Goal: Check status: Check status

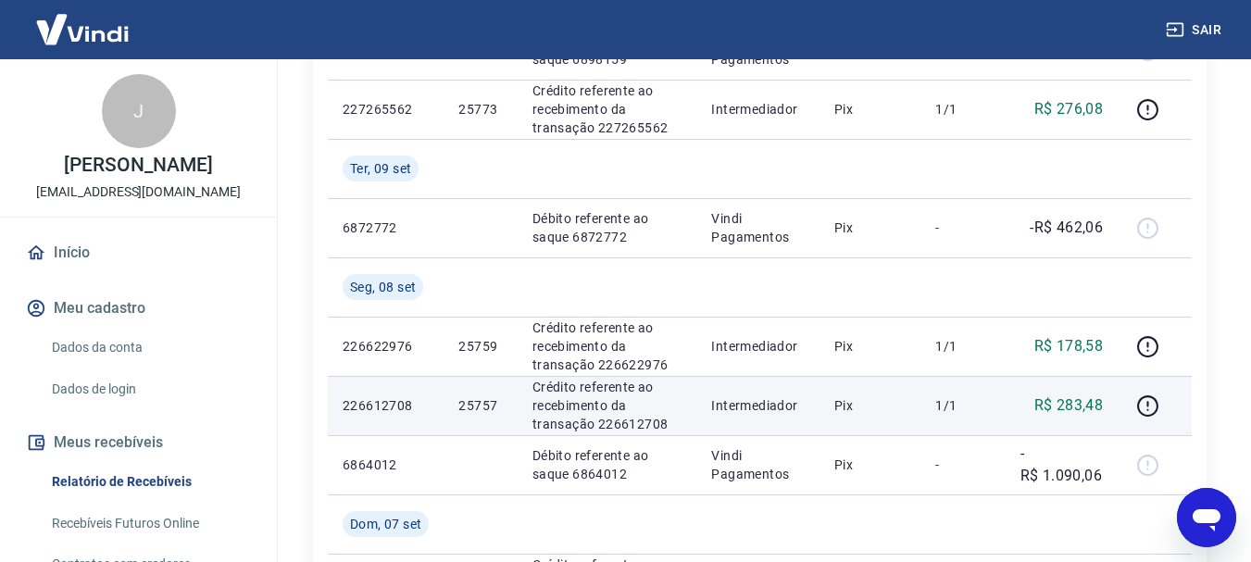
scroll to position [771, 0]
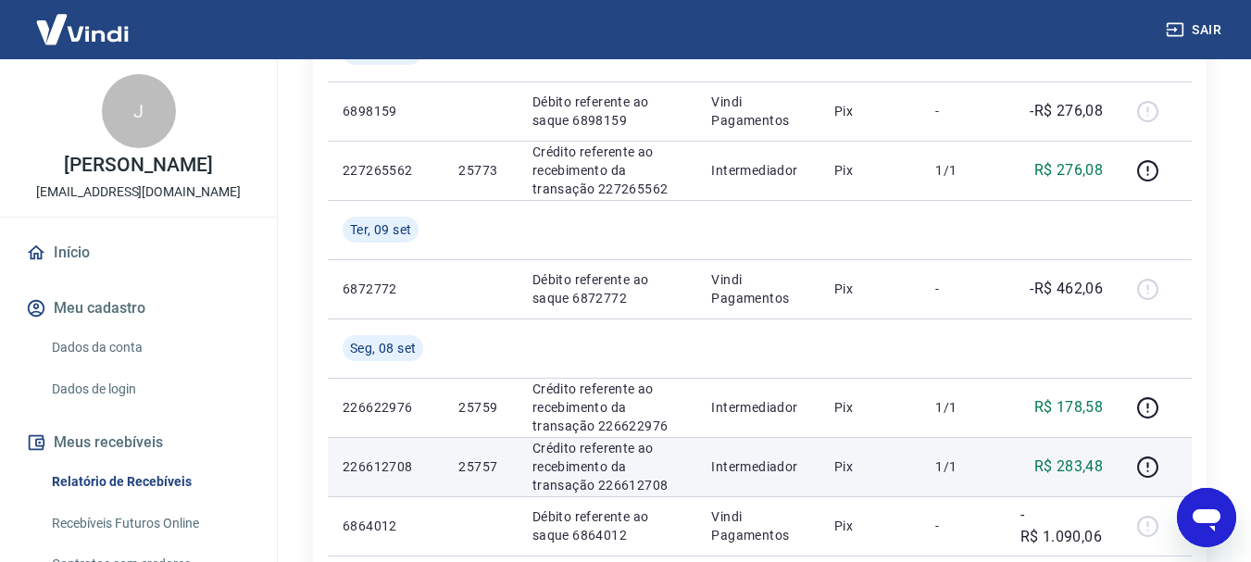
click at [486, 465] on p "25757" at bounding box center [480, 467] width 44 height 19
click at [480, 472] on p "25757" at bounding box center [480, 467] width 44 height 19
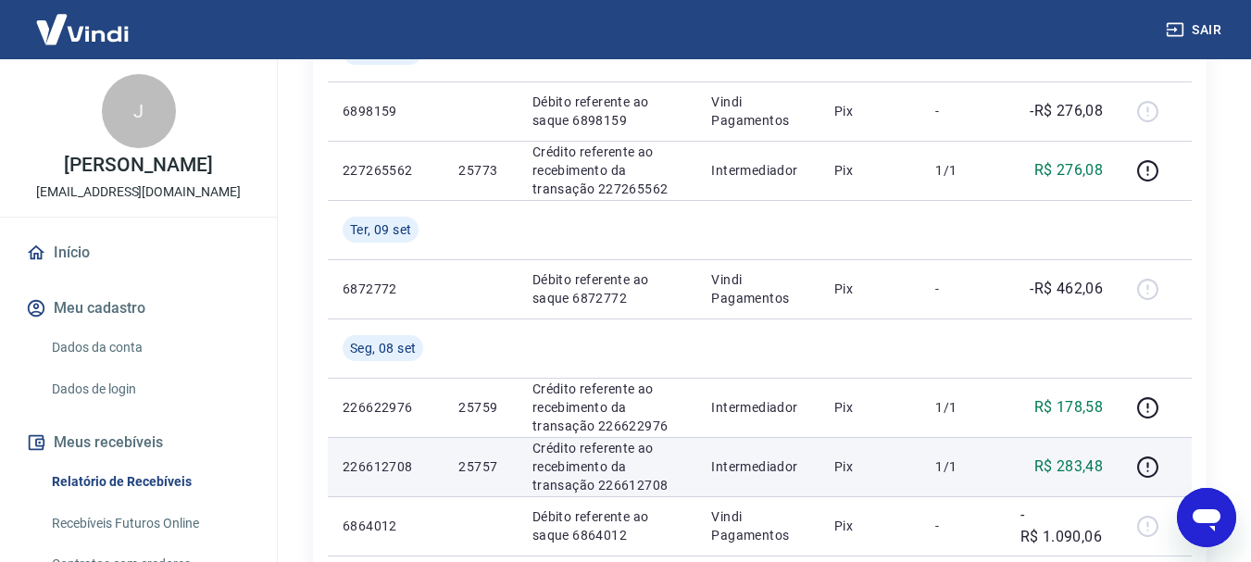
click at [478, 470] on p "25757" at bounding box center [480, 467] width 44 height 19
click at [480, 473] on p "25757" at bounding box center [480, 467] width 44 height 19
click at [479, 470] on p "25757" at bounding box center [480, 467] width 44 height 19
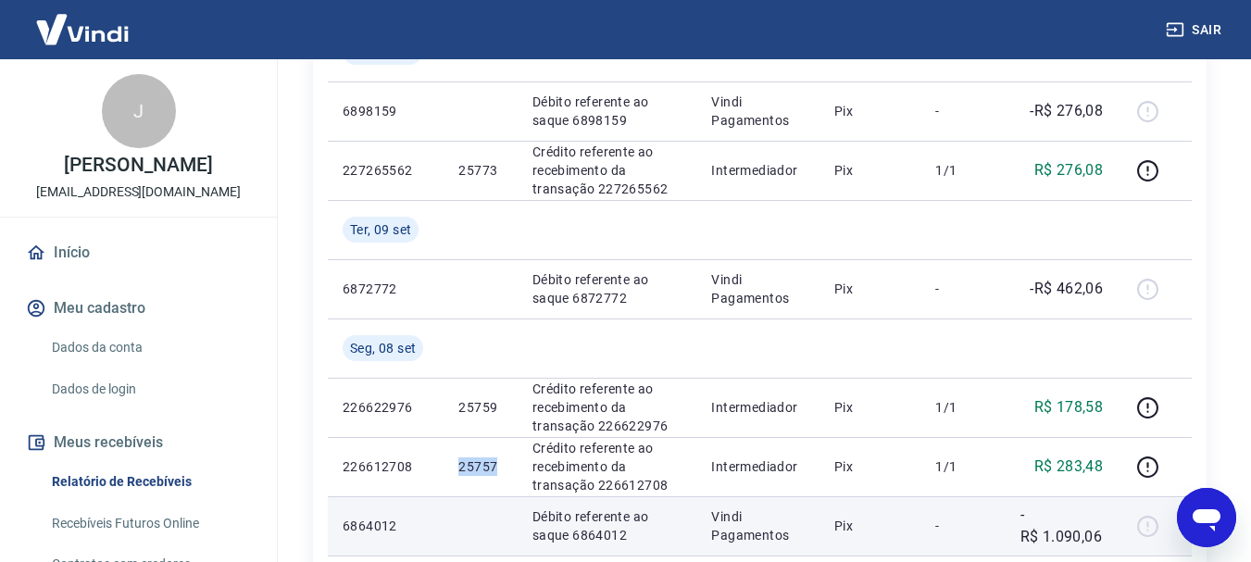
copy p "25757"
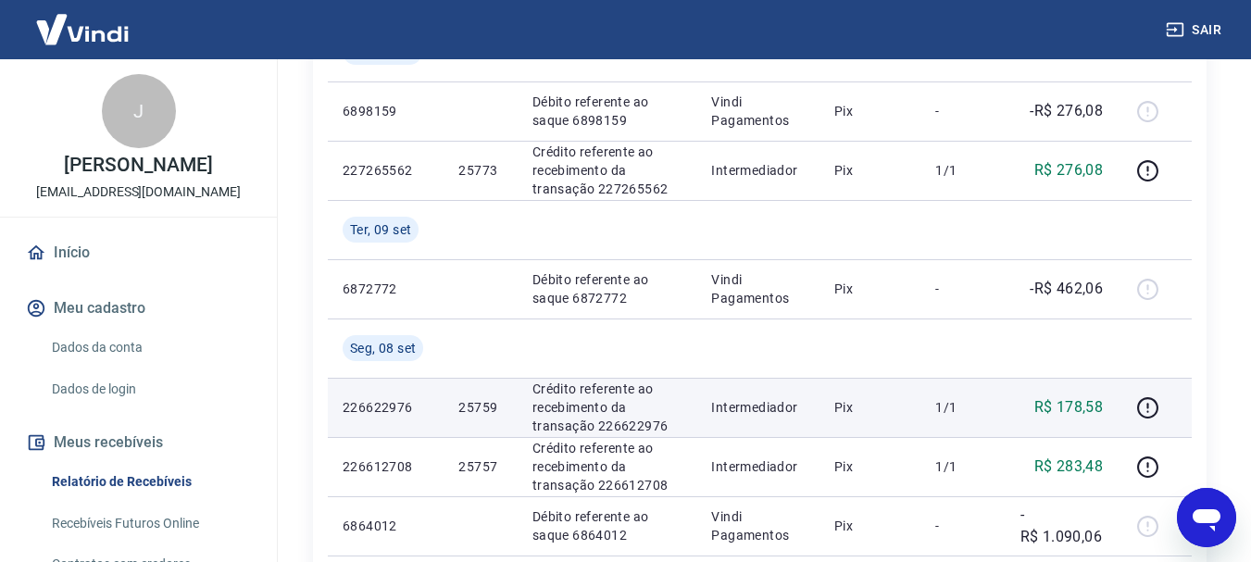
click at [480, 408] on p "25759" at bounding box center [480, 407] width 44 height 19
copy p "25759"
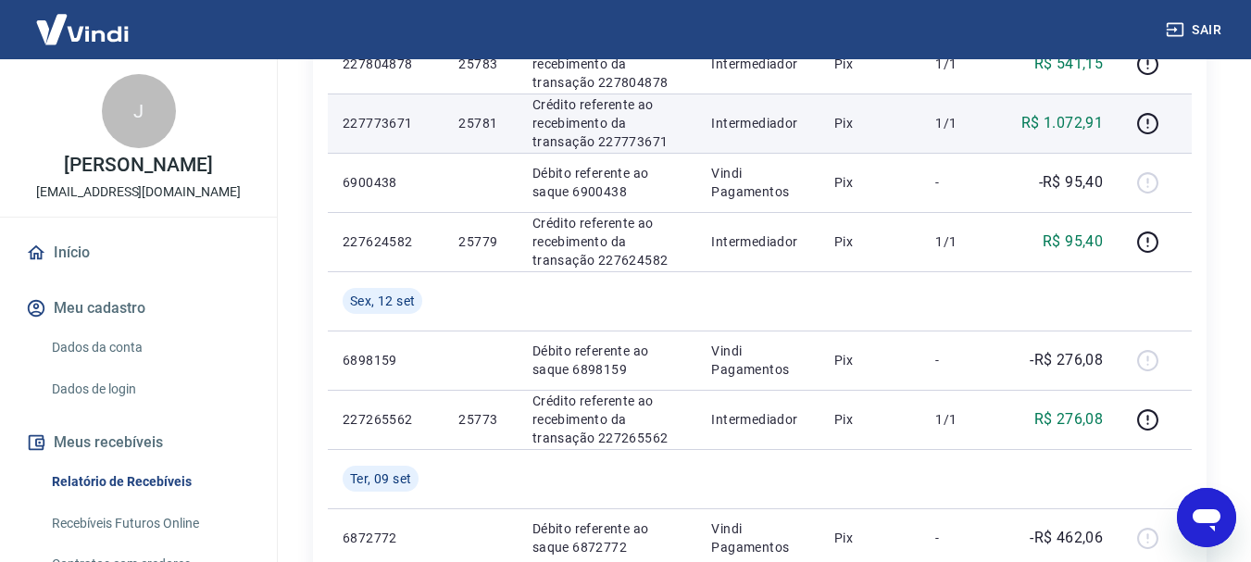
scroll to position [463, 0]
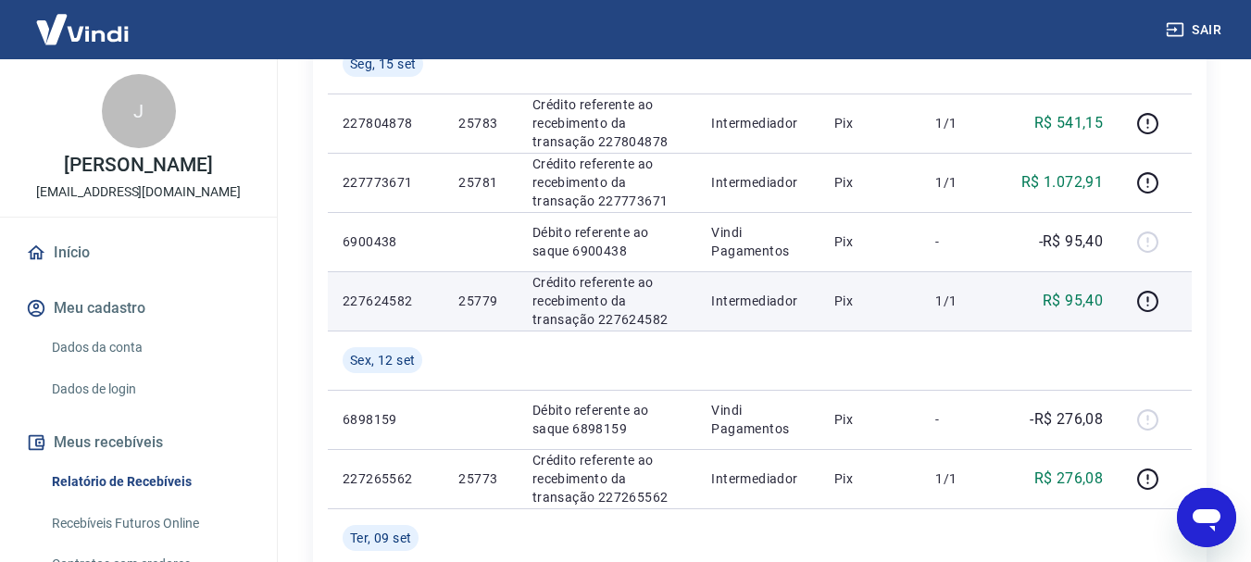
click at [492, 299] on p "25779" at bounding box center [480, 301] width 44 height 19
copy p "25779"
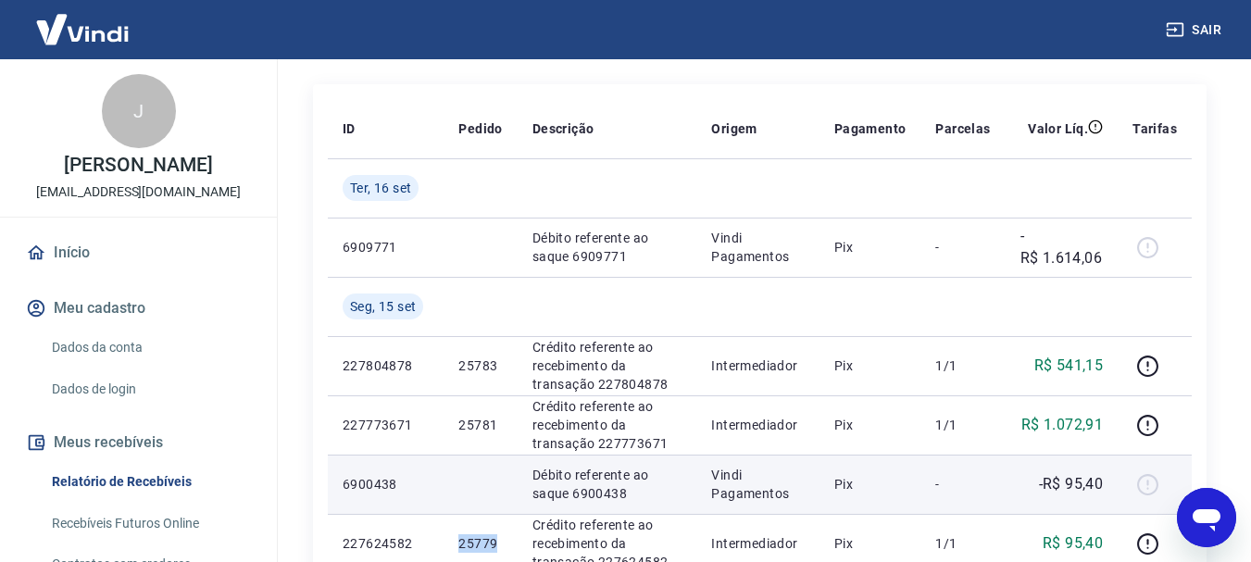
scroll to position [155, 0]
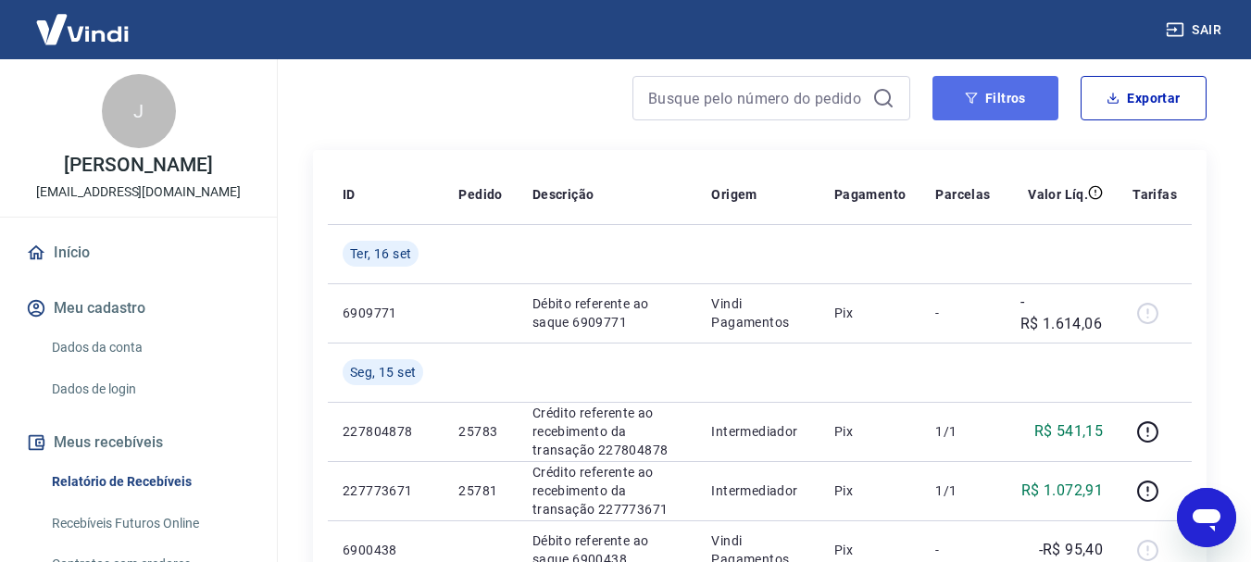
click at [958, 98] on button "Filtros" at bounding box center [996, 98] width 126 height 44
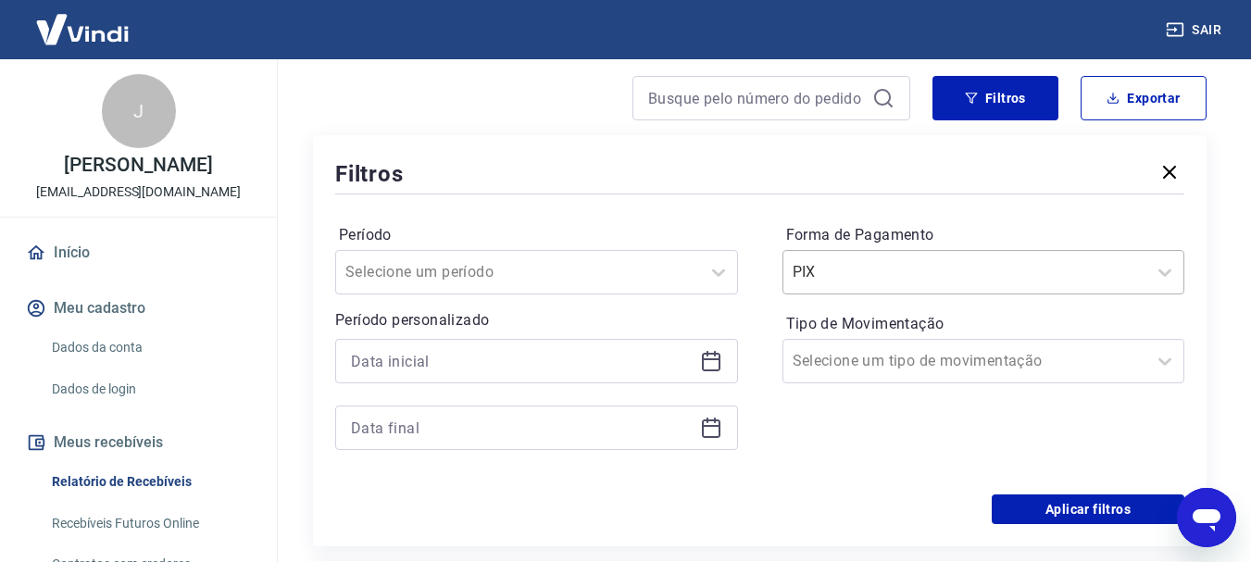
click at [941, 262] on input "Forma de Pagamento" at bounding box center [886, 272] width 187 height 22
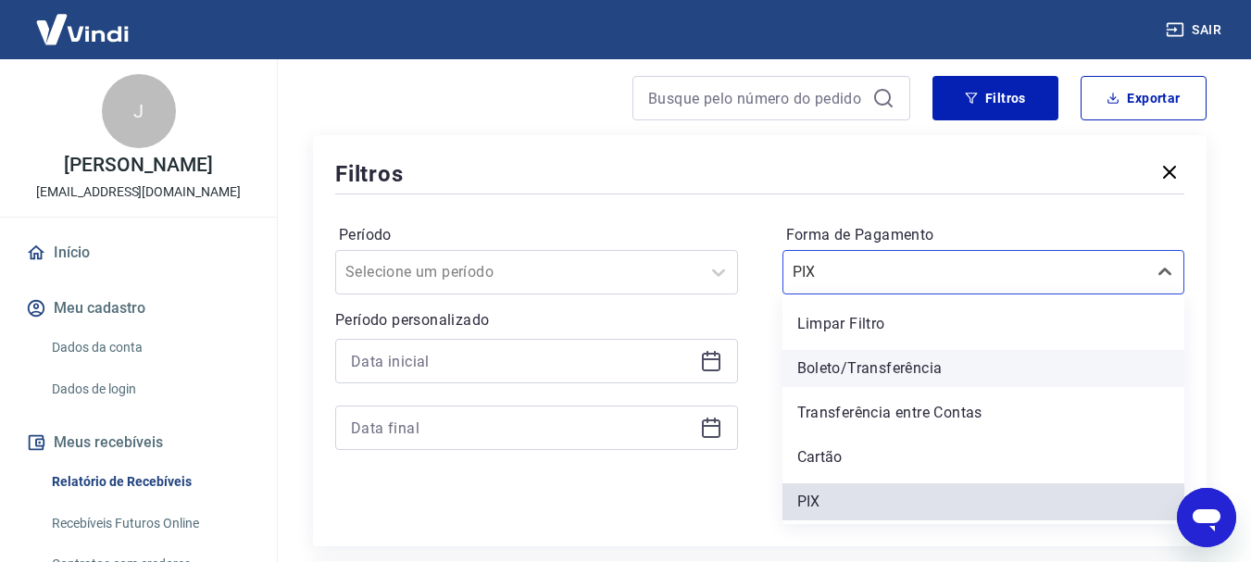
click at [895, 360] on div "Boleto/Transferência" at bounding box center [984, 368] width 403 height 37
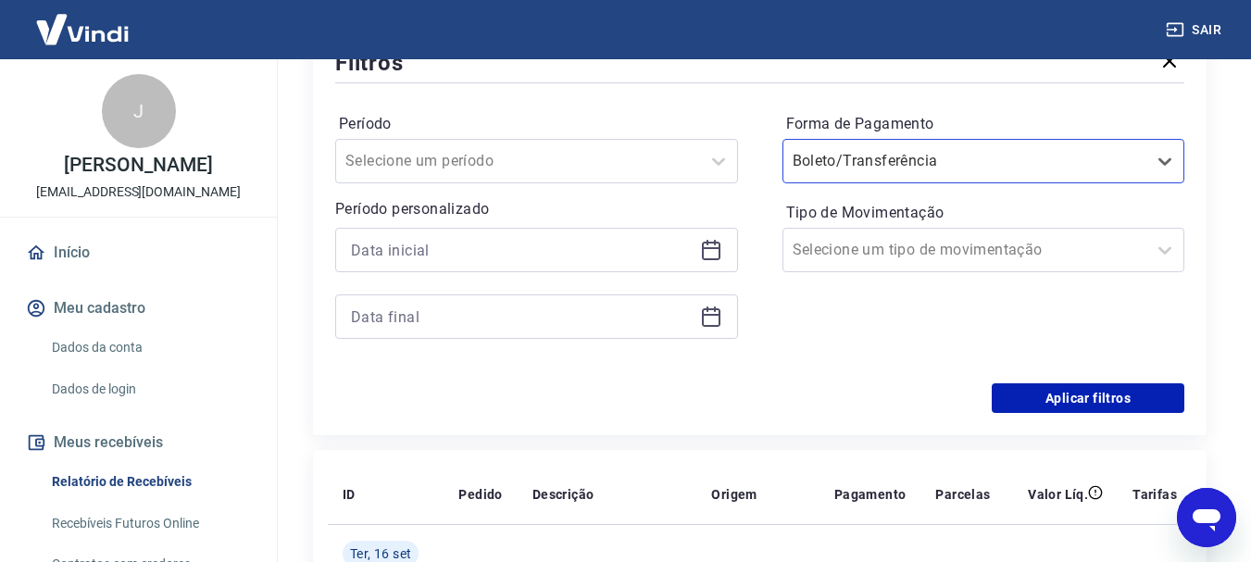
scroll to position [308, 0]
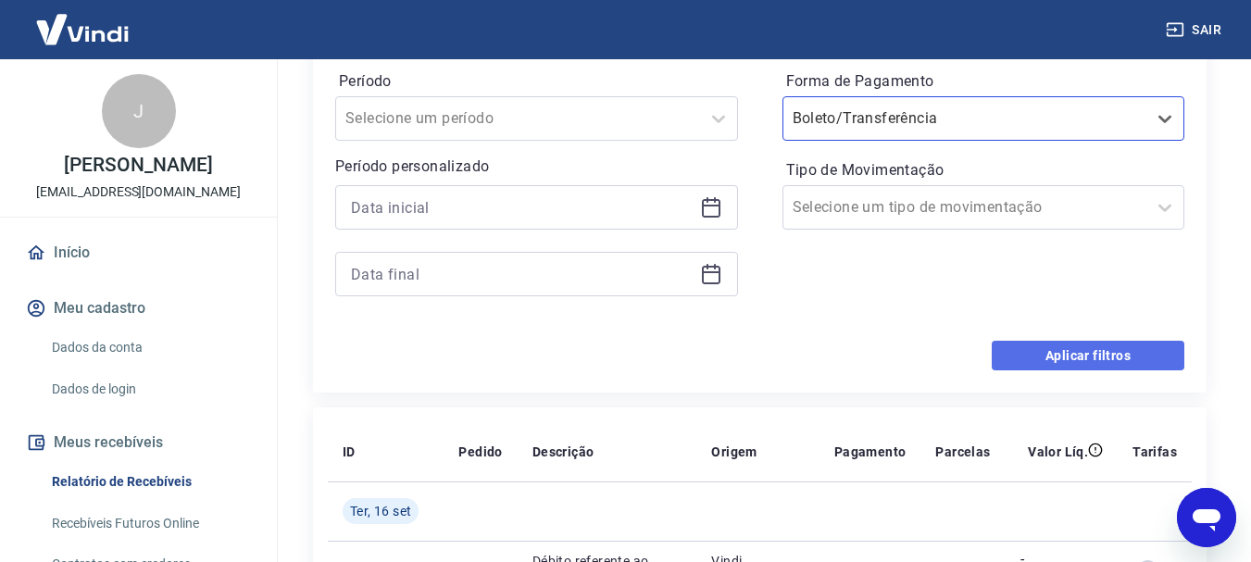
click at [1059, 366] on button "Aplicar filtros" at bounding box center [1088, 356] width 193 height 30
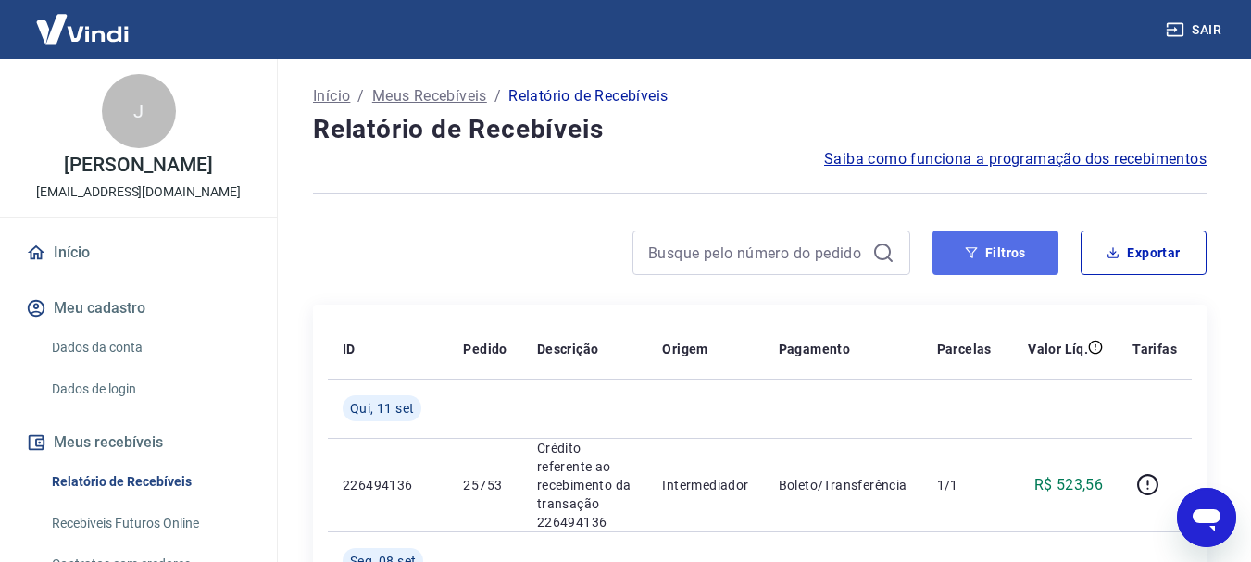
click at [957, 255] on button "Filtros" at bounding box center [996, 253] width 126 height 44
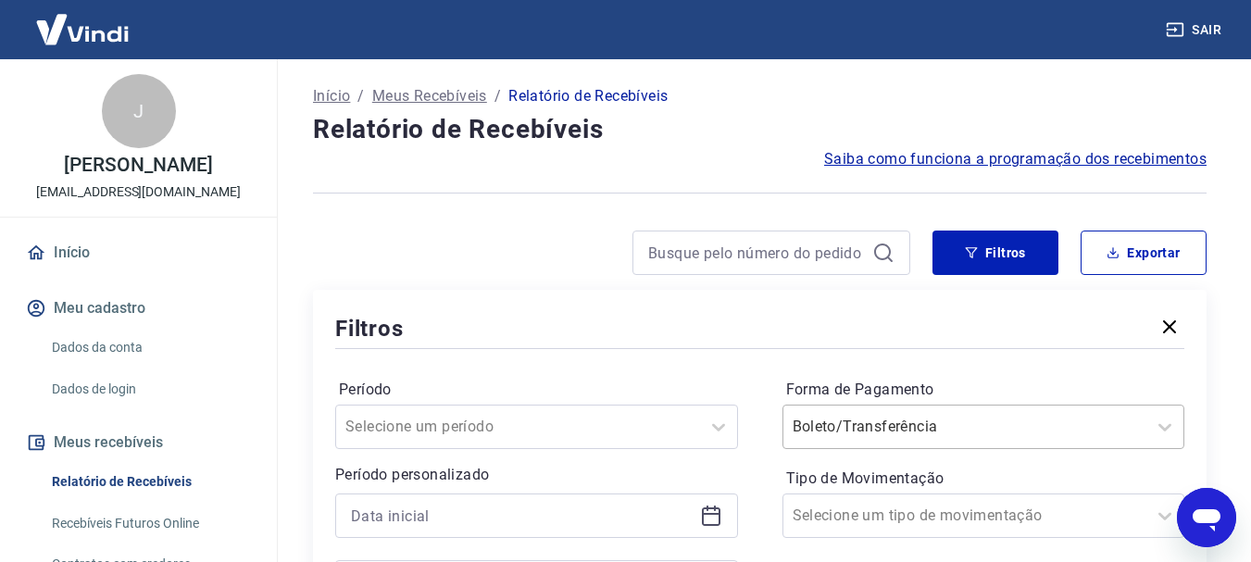
scroll to position [117, 0]
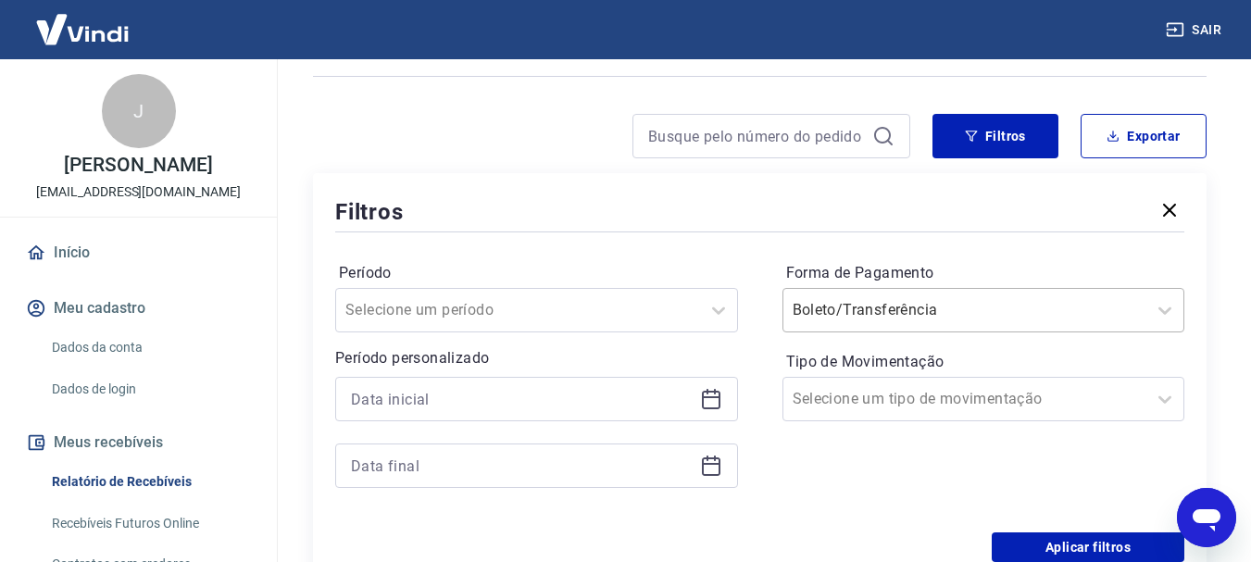
click at [901, 332] on div "Boleto/Transferência" at bounding box center [984, 310] width 403 height 44
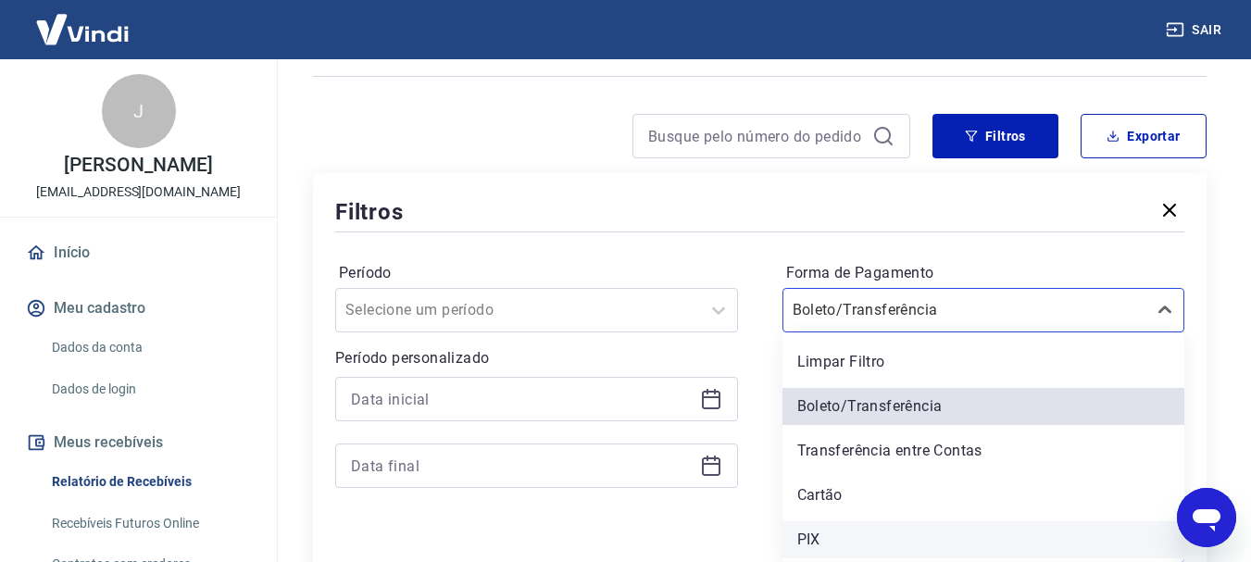
click at [819, 534] on div "PIX" at bounding box center [984, 539] width 403 height 37
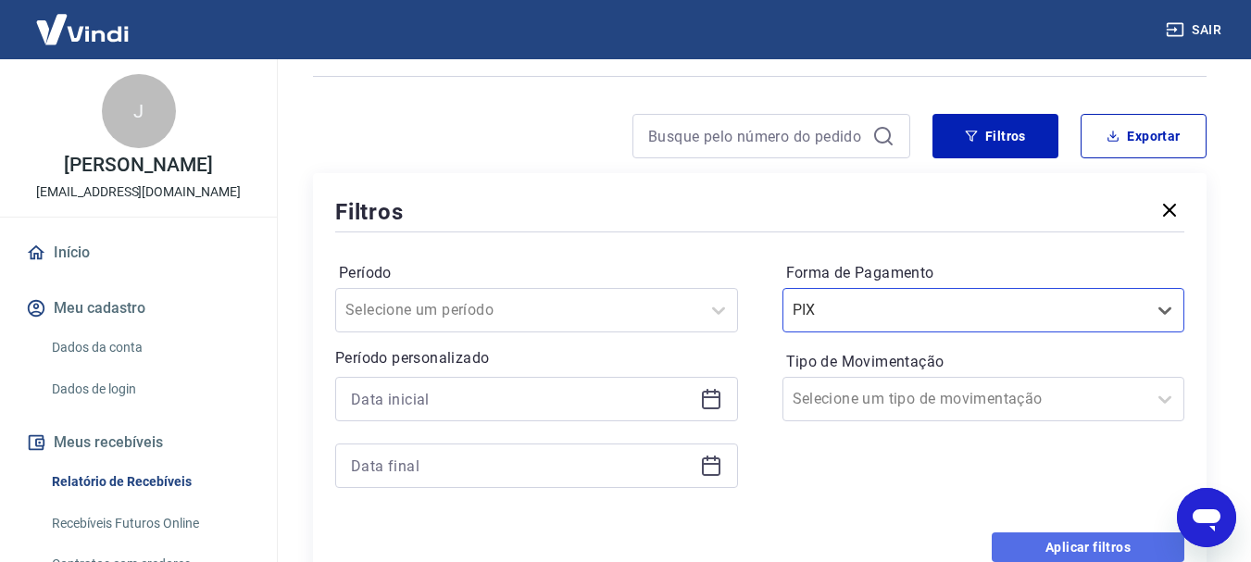
click at [1032, 539] on button "Aplicar filtros" at bounding box center [1088, 548] width 193 height 30
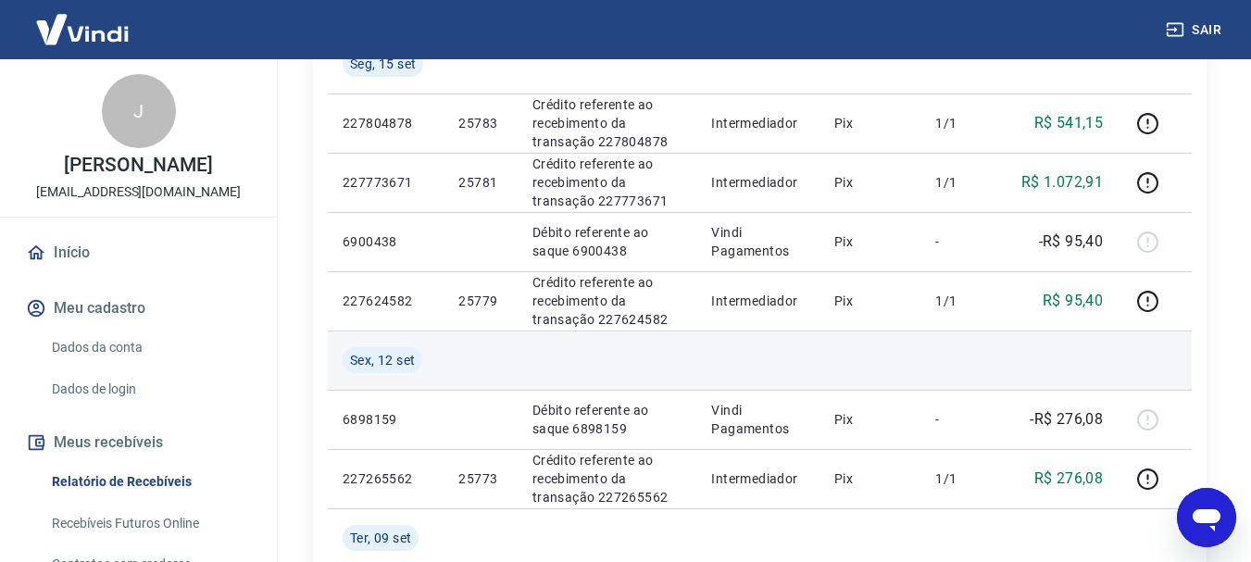
scroll to position [771, 0]
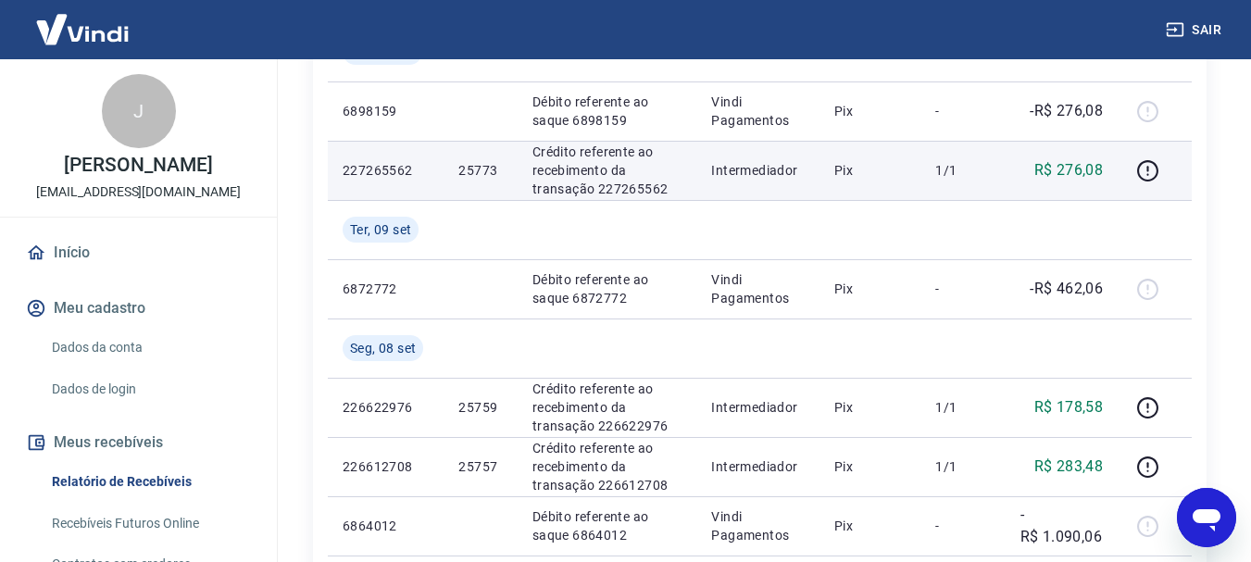
click at [477, 160] on td "25773" at bounding box center [480, 170] width 73 height 59
copy p "25773"
